Goal: Transaction & Acquisition: Download file/media

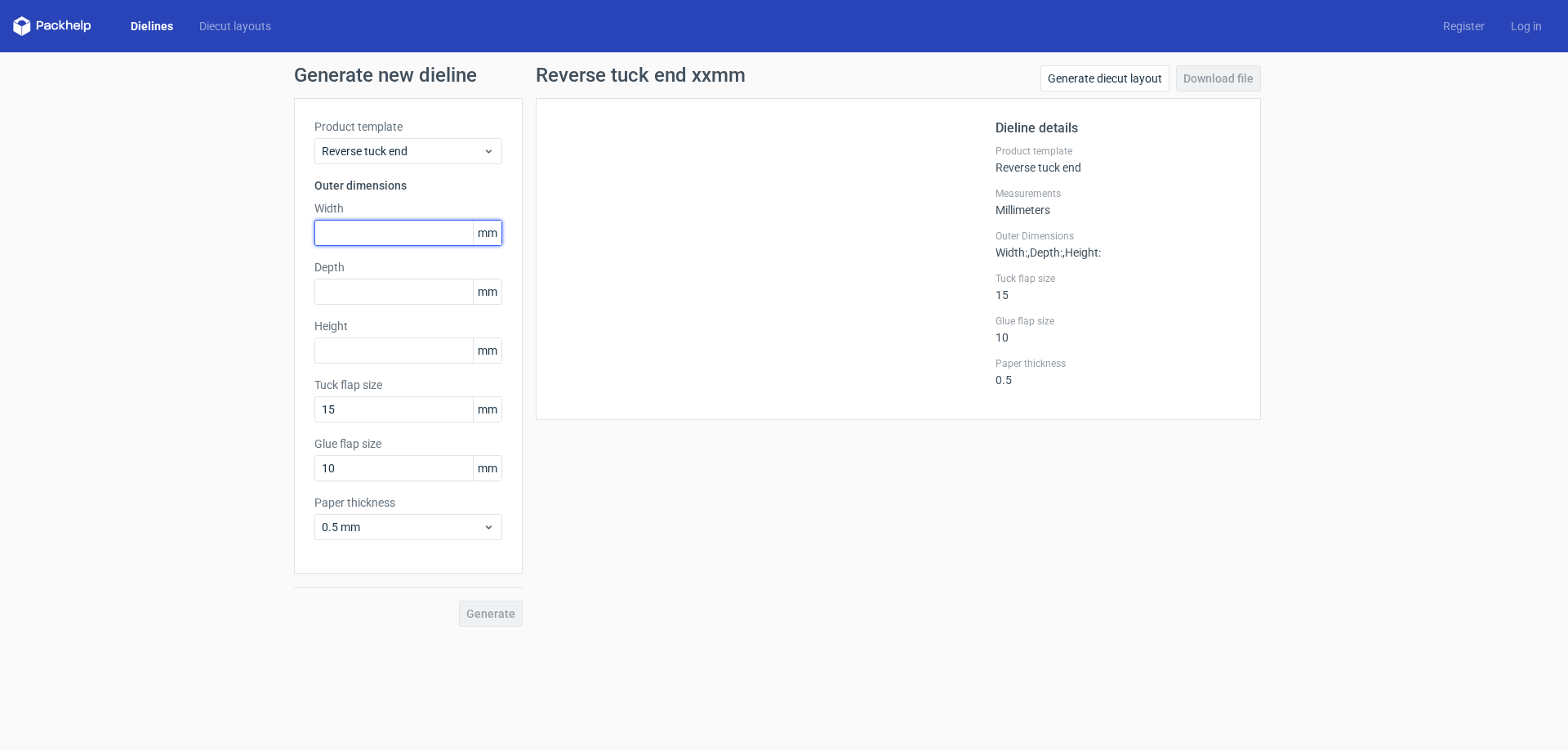
click at [393, 229] on input "text" at bounding box center [408, 232] width 187 height 26
type input "180"
type input "25"
type input "250"
type input "15"
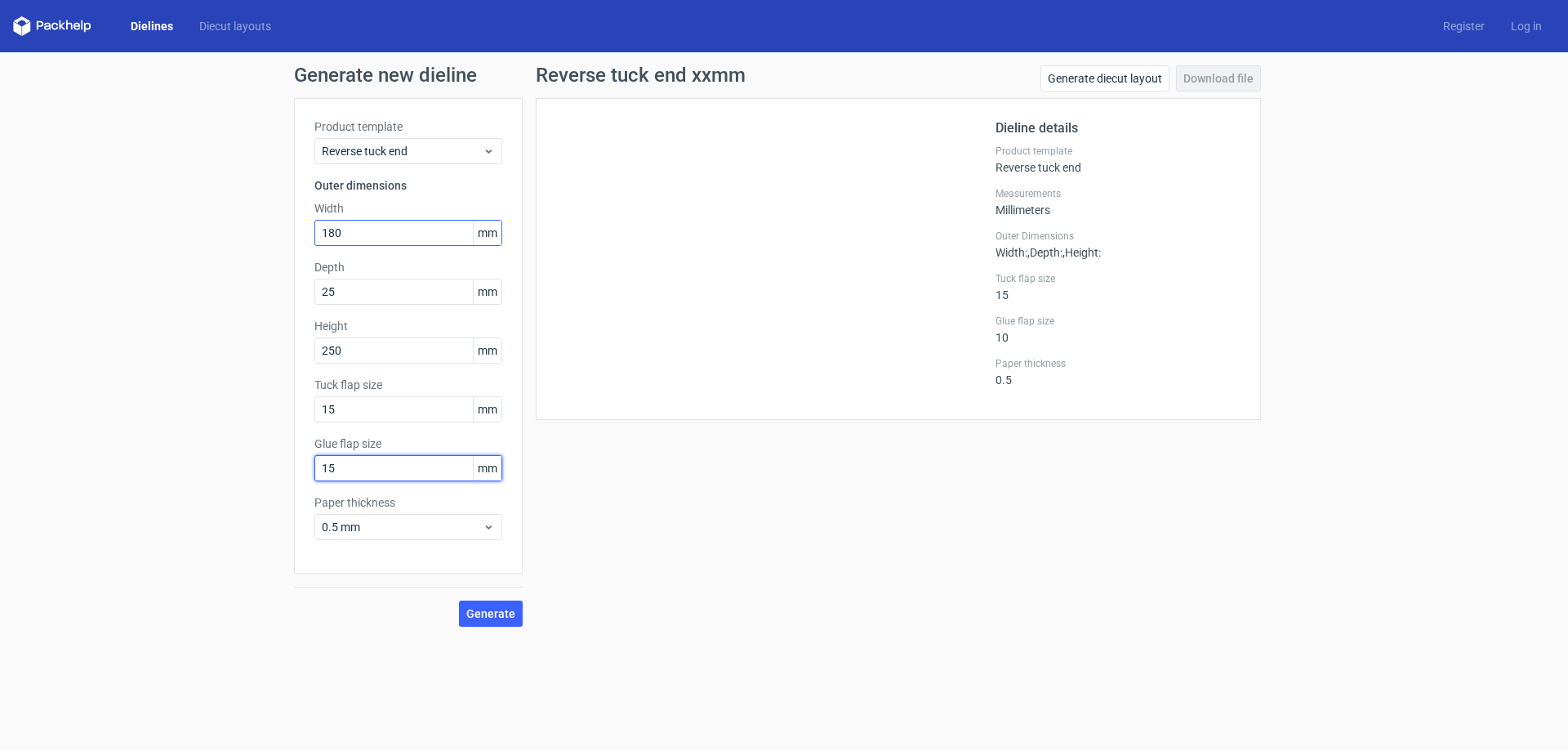
click at [459, 600] on button "Generate" at bounding box center [491, 613] width 64 height 26
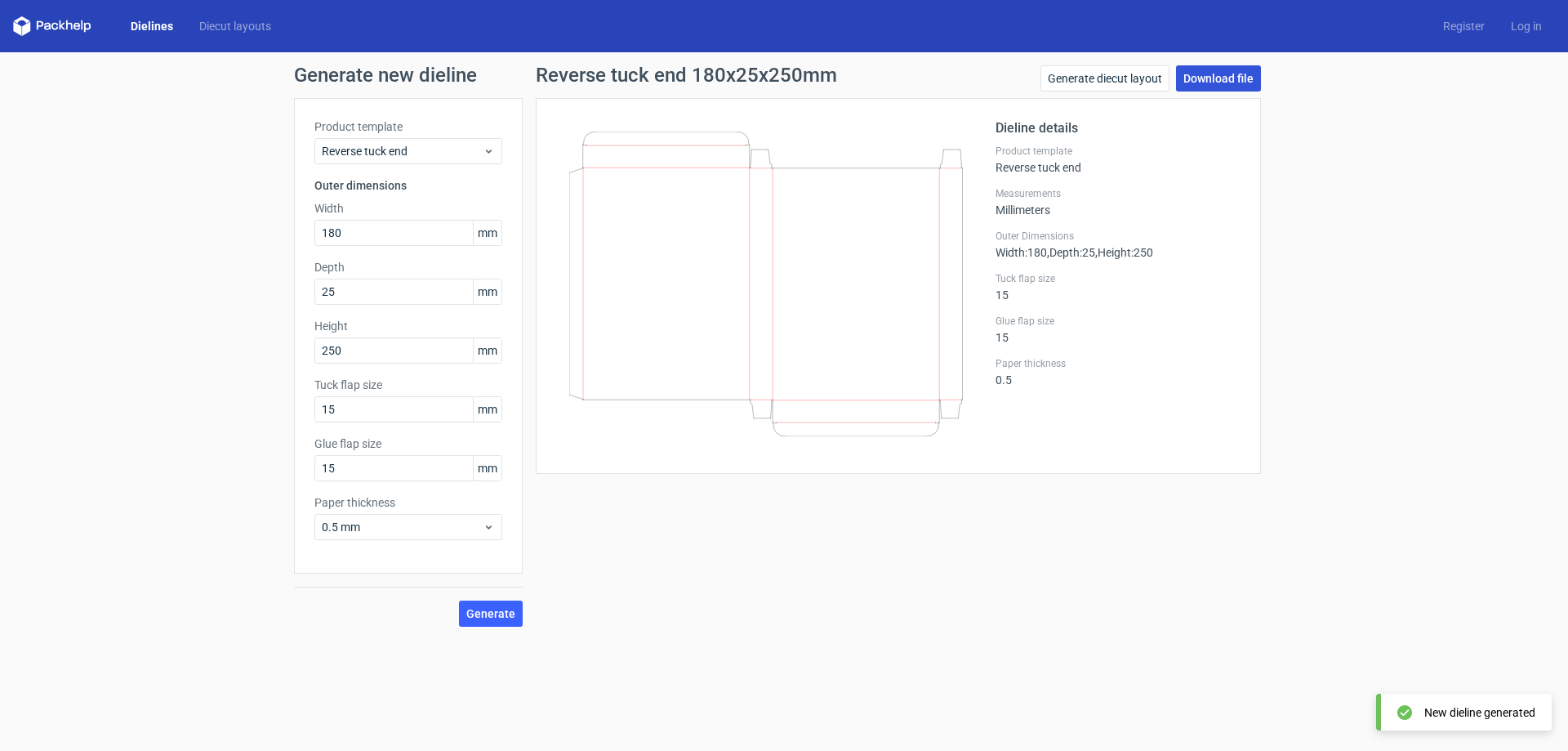
click at [1207, 79] on link "Download file" at bounding box center [1218, 78] width 85 height 26
